Goal: Complete application form

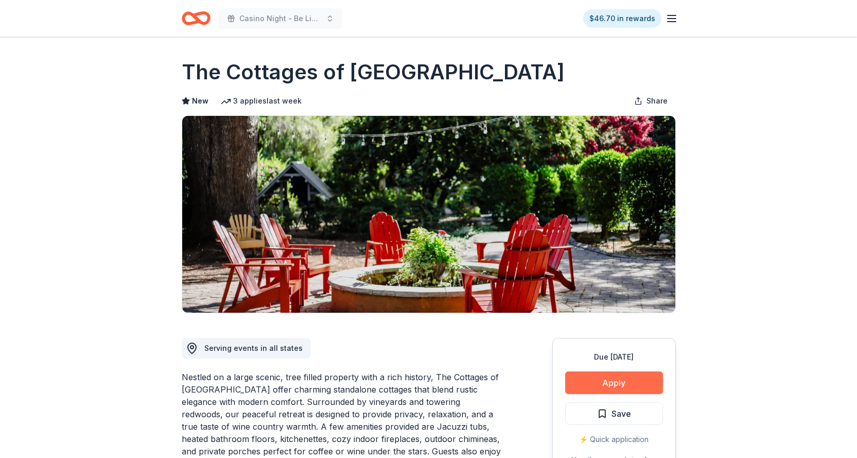
click at [615, 382] on button "Apply" at bounding box center [614, 382] width 98 height 23
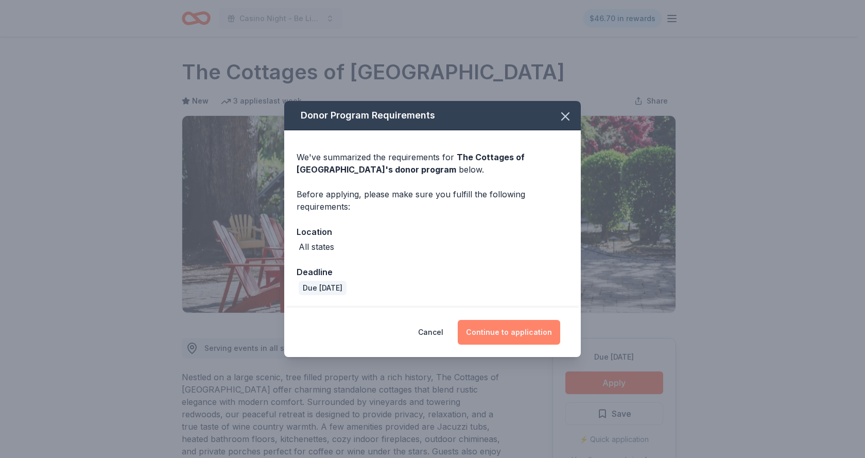
click at [512, 332] on button "Continue to application" at bounding box center [509, 332] width 102 height 25
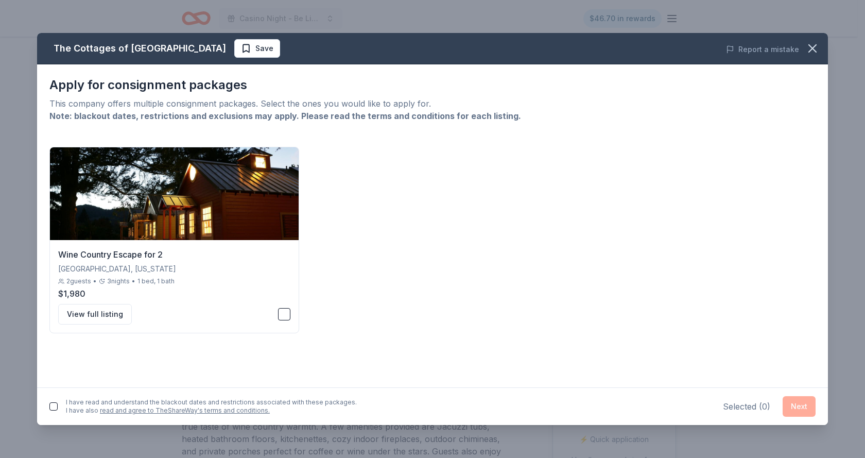
click at [802, 405] on div "Selected ( 0 ) Next" at bounding box center [769, 406] width 93 height 21
click at [52, 404] on button "button" at bounding box center [53, 406] width 8 height 8
click at [693, 339] on div "Apply for consignment packages This company offers multiple consignment package…" at bounding box center [432, 225] width 791 height 323
click at [88, 315] on button "View full listing" at bounding box center [95, 314] width 74 height 21
click at [815, 50] on icon "button" at bounding box center [812, 48] width 7 height 7
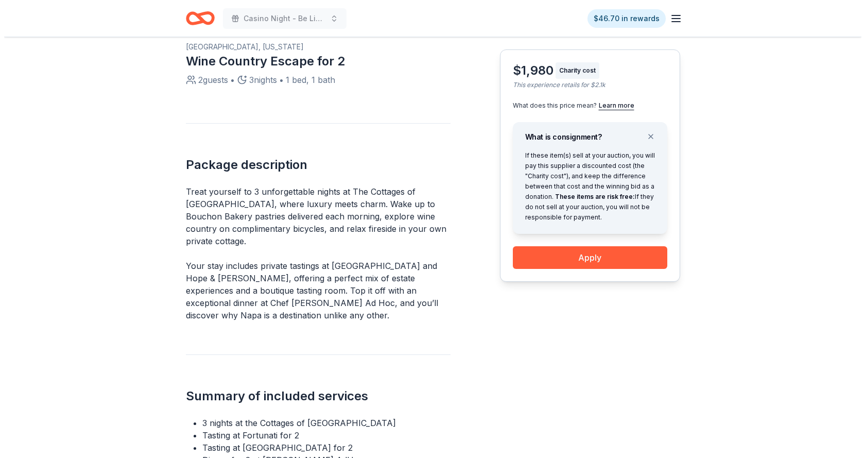
scroll to position [319, 0]
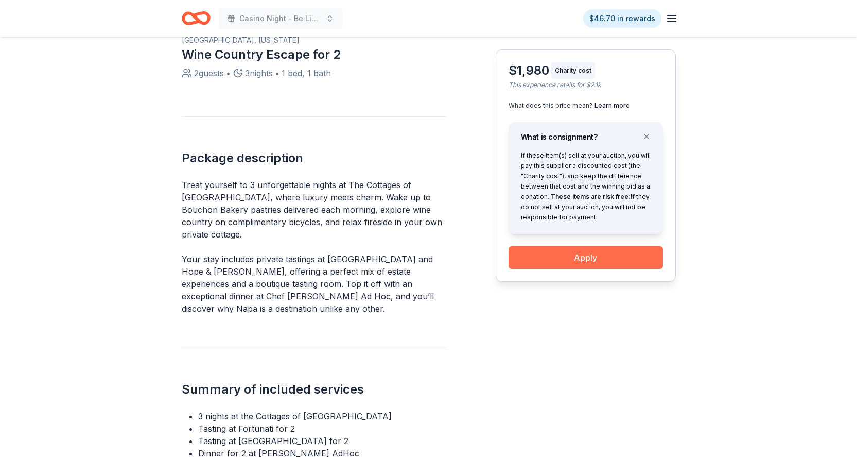
click at [574, 259] on button "Apply" at bounding box center [586, 257] width 155 height 23
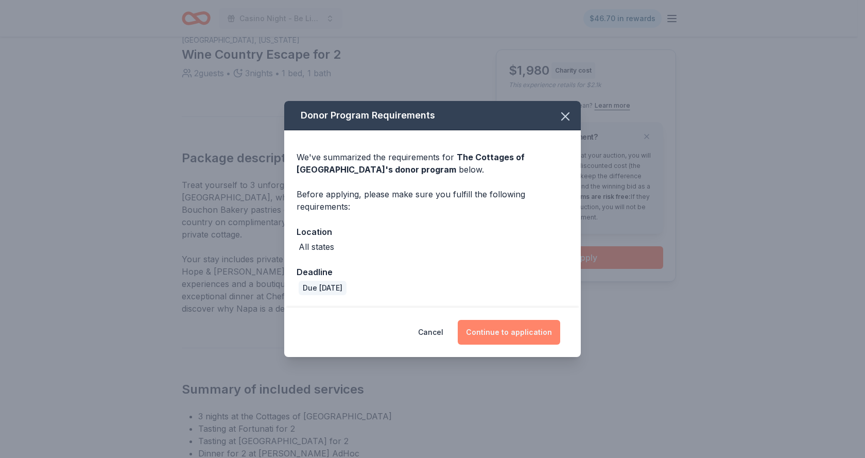
click at [497, 329] on button "Continue to application" at bounding box center [509, 332] width 102 height 25
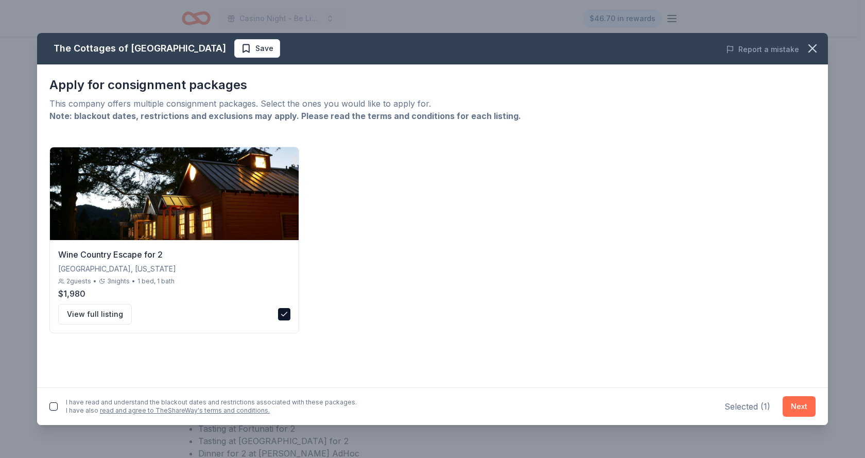
click at [796, 404] on button "Next" at bounding box center [799, 406] width 33 height 21
click at [50, 403] on button "button" at bounding box center [53, 404] width 8 height 8
click at [801, 404] on button "Next" at bounding box center [799, 404] width 33 height 21
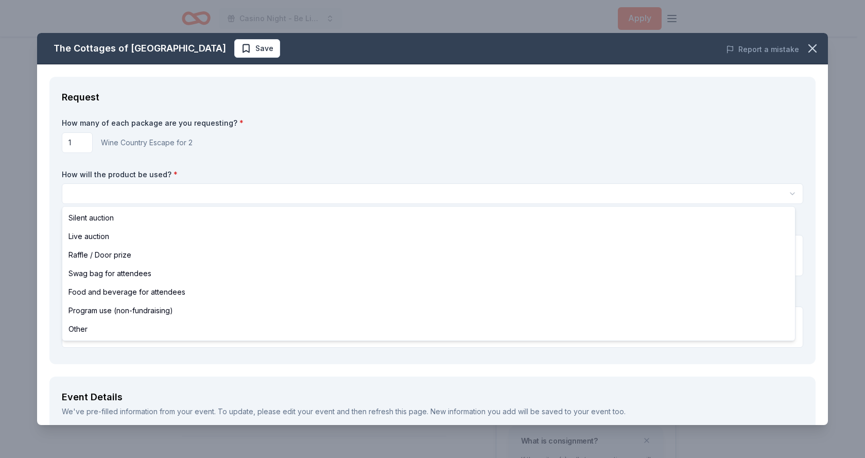
scroll to position [0, 0]
click at [84, 190] on html "Casino Night - Be Like Brit 15 Years Apply Back to The Cottages of [GEOGRAPHIC_…" at bounding box center [432, 229] width 865 height 458
select select "silentAuction"
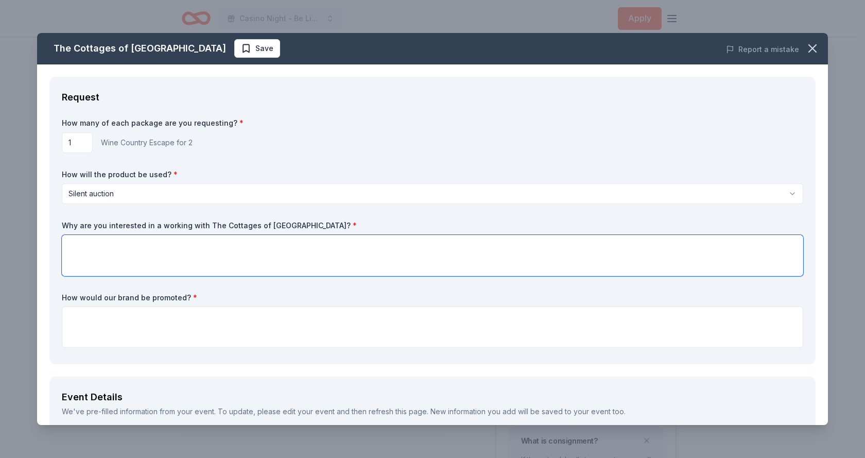
click at [87, 252] on textarea at bounding box center [433, 255] width 742 height 41
type textarea "Great reviews for gorgeous location!"
click at [80, 315] on textarea at bounding box center [433, 326] width 742 height 41
type textarea "Social Media and at event on signage"
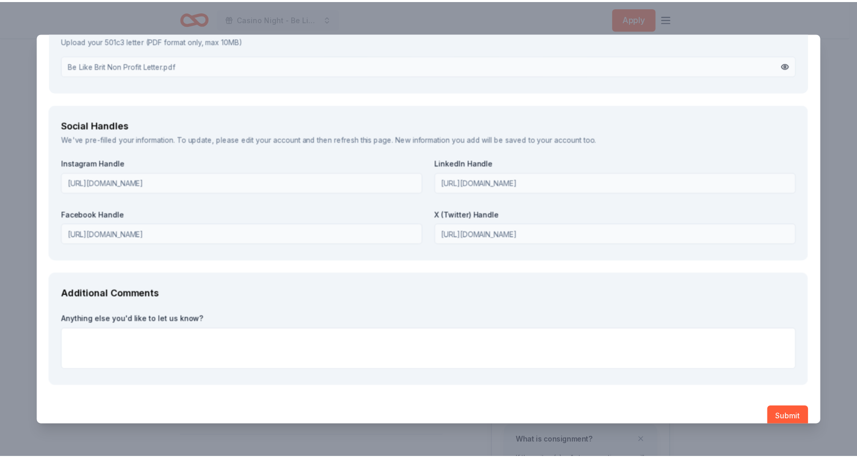
scroll to position [1148, 0]
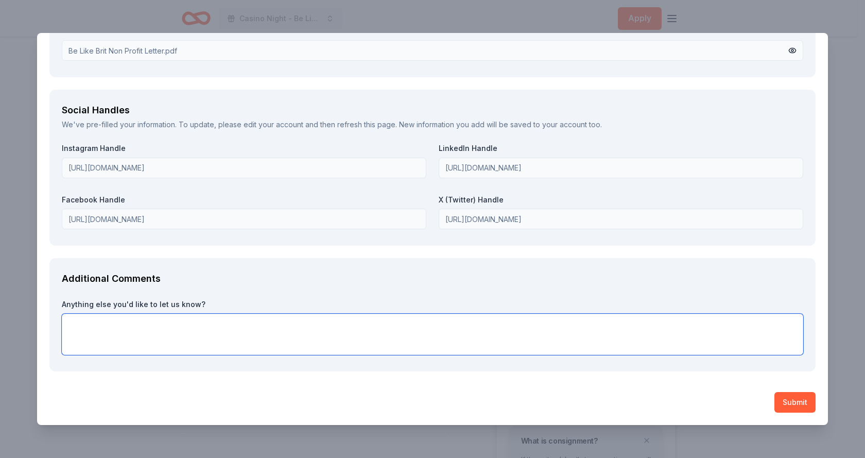
click at [80, 320] on textarea at bounding box center [433, 334] width 742 height 41
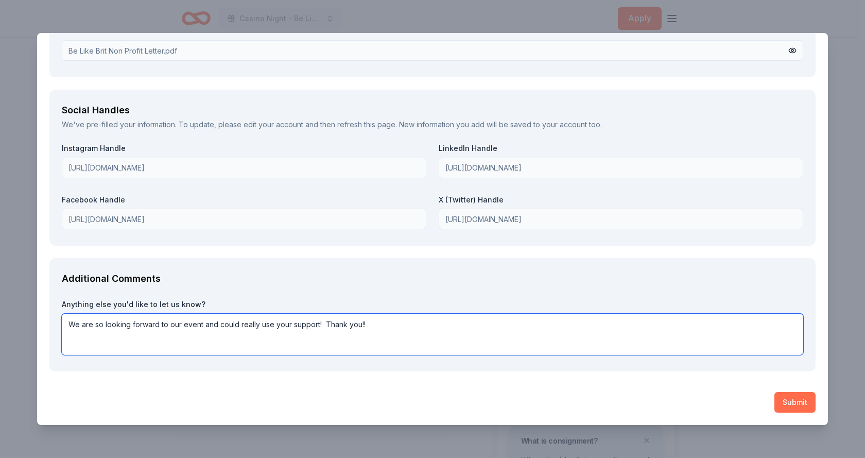
type textarea "We are so looking forward to our event and could really use your support! Thank…"
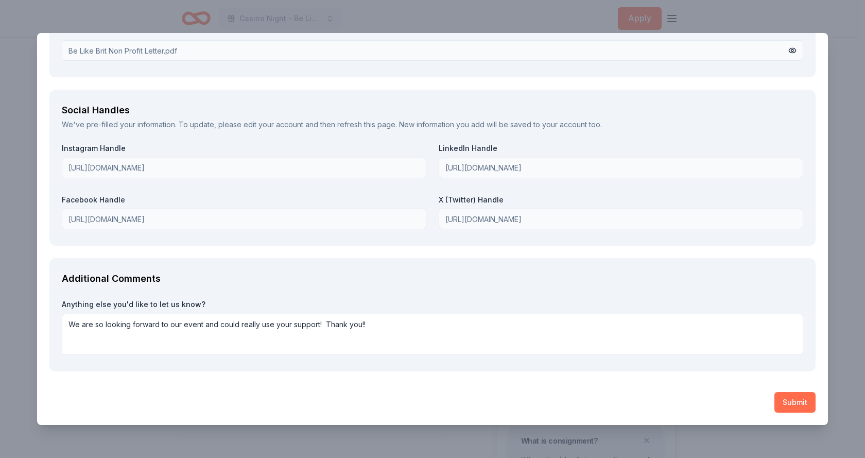
click at [788, 402] on button "Submit" at bounding box center [795, 402] width 41 height 21
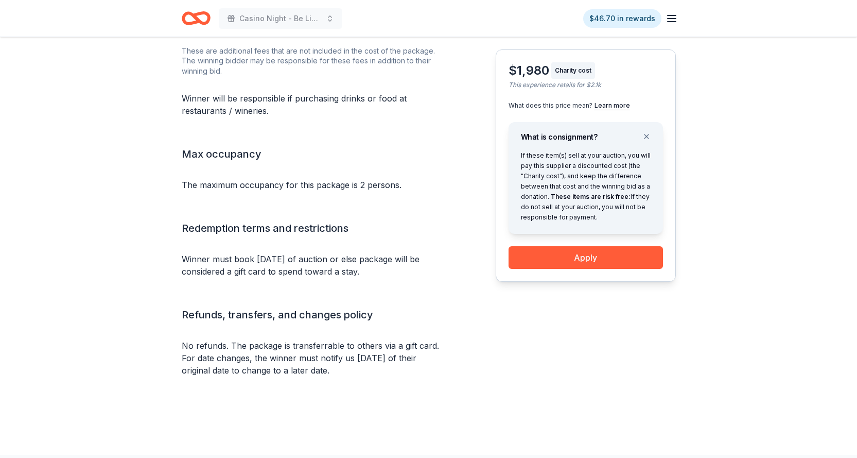
scroll to position [1023, 0]
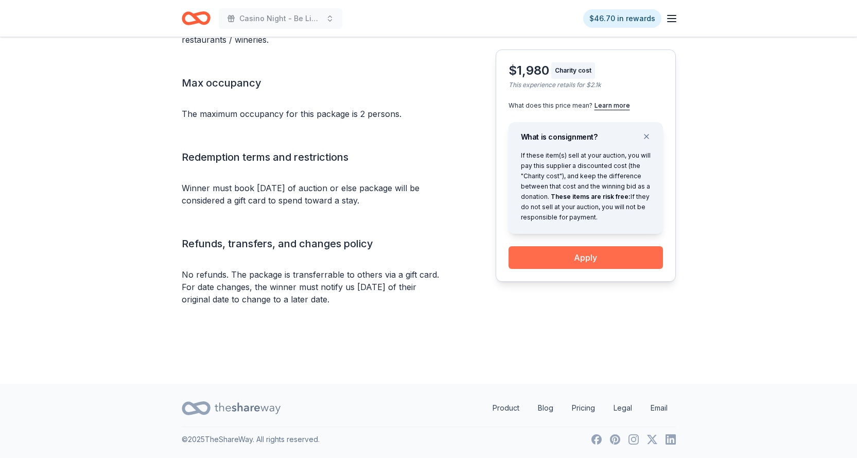
click at [579, 259] on button "Apply" at bounding box center [586, 257] width 155 height 23
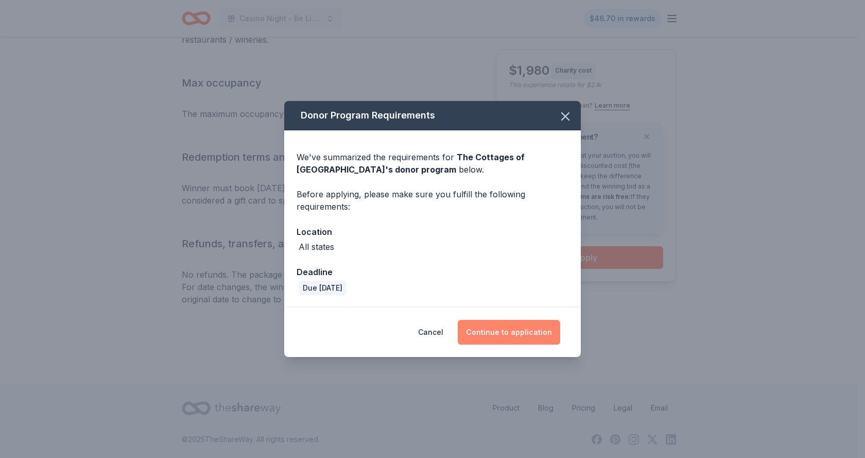
click at [497, 334] on button "Continue to application" at bounding box center [509, 332] width 102 height 25
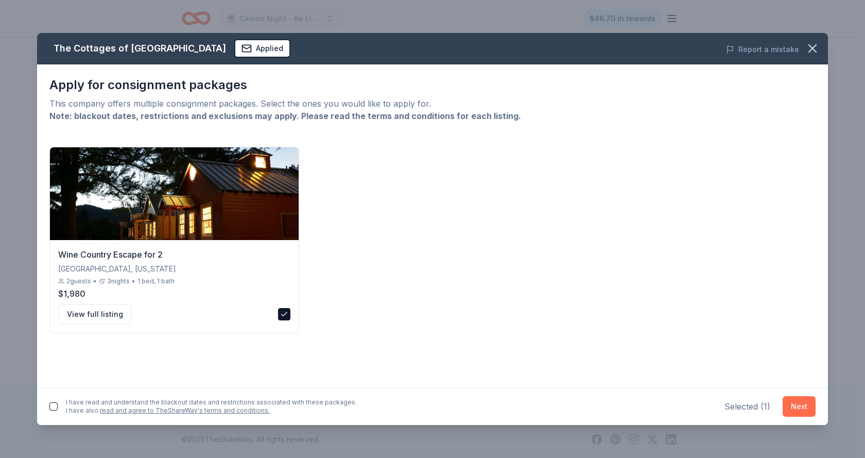
click at [802, 413] on button "Next" at bounding box center [799, 406] width 33 height 21
click at [55, 405] on button "button" at bounding box center [53, 404] width 8 height 8
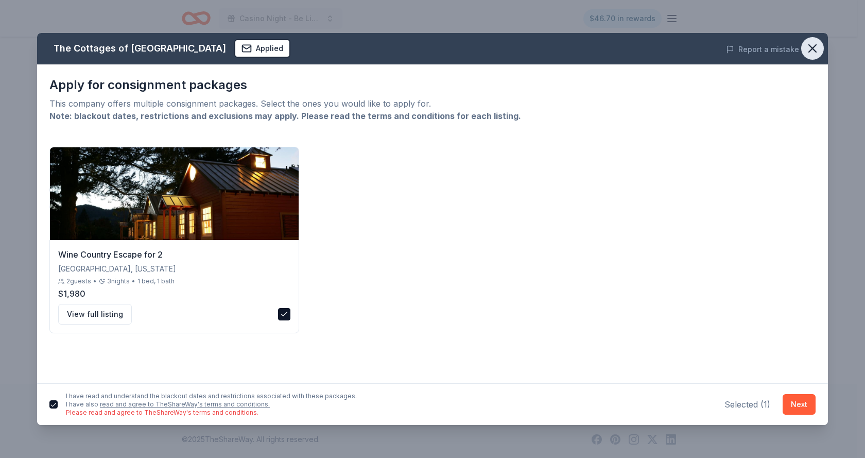
click at [812, 47] on icon "button" at bounding box center [812, 48] width 7 height 7
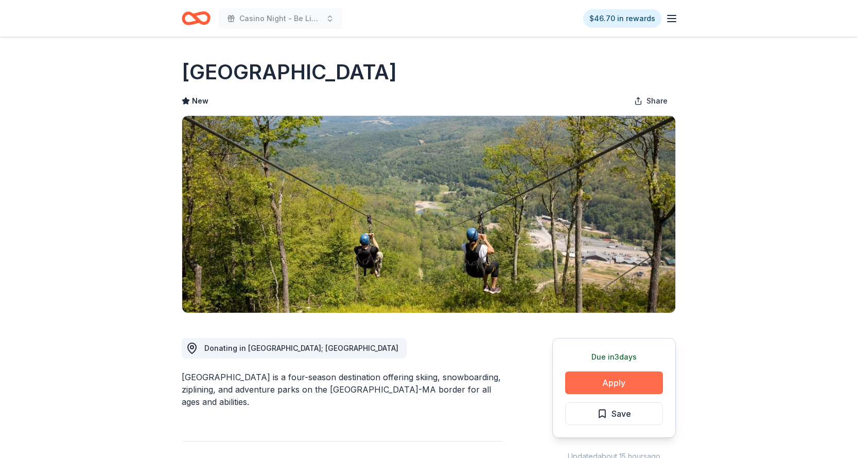
click at [599, 387] on button "Apply" at bounding box center [614, 382] width 98 height 23
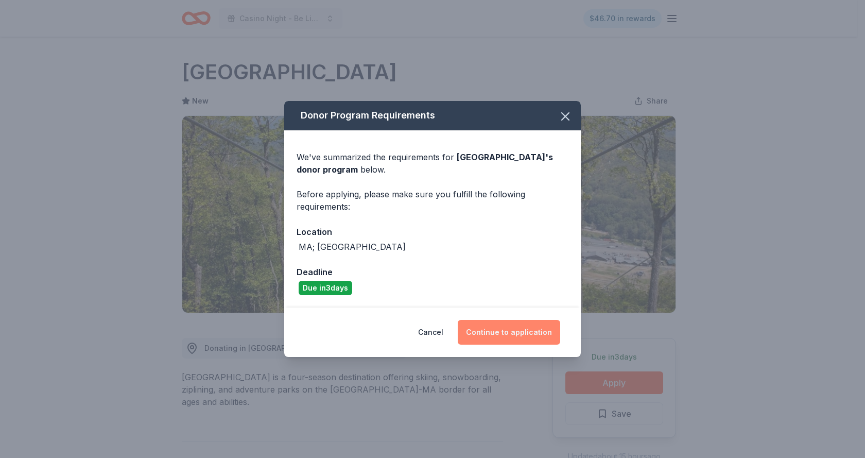
click at [496, 329] on button "Continue to application" at bounding box center [509, 332] width 102 height 25
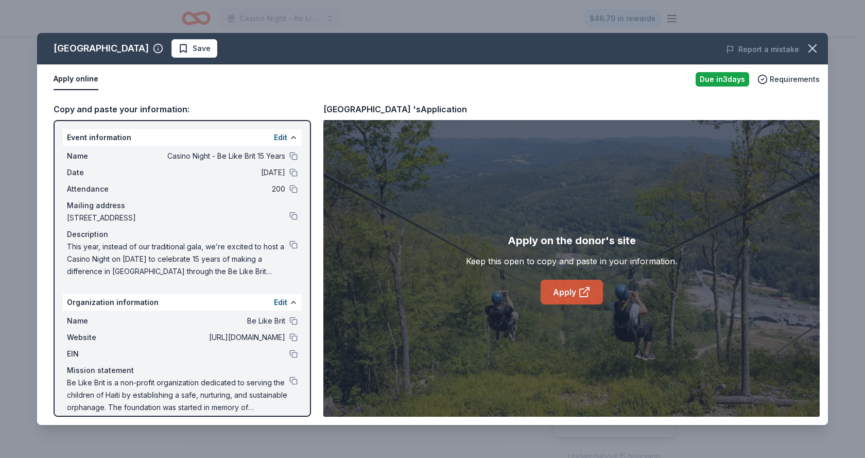
click at [571, 290] on link "Apply" at bounding box center [572, 292] width 62 height 25
